Goal: Transaction & Acquisition: Purchase product/service

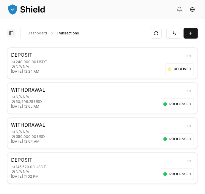
click at [10, 36] on button "Toggle Sidebar" at bounding box center [11, 33] width 8 height 8
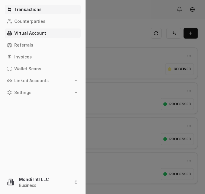
click at [31, 30] on link "Virtual Account" at bounding box center [43, 32] width 76 height 9
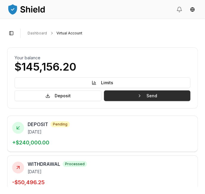
click at [163, 95] on button "Send" at bounding box center [147, 96] width 86 height 11
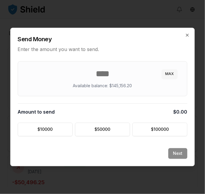
click at [169, 71] on button "MAX" at bounding box center [170, 73] width 16 height 9
type input "********"
click at [178, 155] on button "Next" at bounding box center [177, 153] width 19 height 11
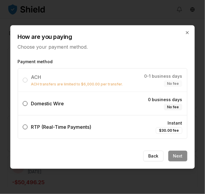
click at [61, 102] on span "Domestic Wire" at bounding box center [47, 104] width 33 height 6
click at [28, 102] on button "Domestic Wire 0 business days No fee" at bounding box center [25, 103] width 5 height 5
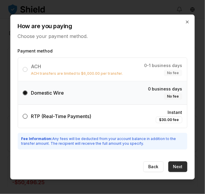
click at [176, 163] on button "Next" at bounding box center [177, 166] width 19 height 11
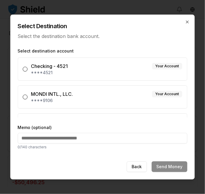
click at [120, 93] on div "MONDI INTL., LLC. Your Account" at bounding box center [106, 94] width 151 height 7
click at [28, 95] on button "MONDI INTL., LLC. Your Account ****9106" at bounding box center [25, 97] width 5 height 5
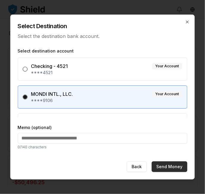
click at [171, 162] on button "Send Money" at bounding box center [170, 166] width 36 height 11
